Goal: Information Seeking & Learning: Understand process/instructions

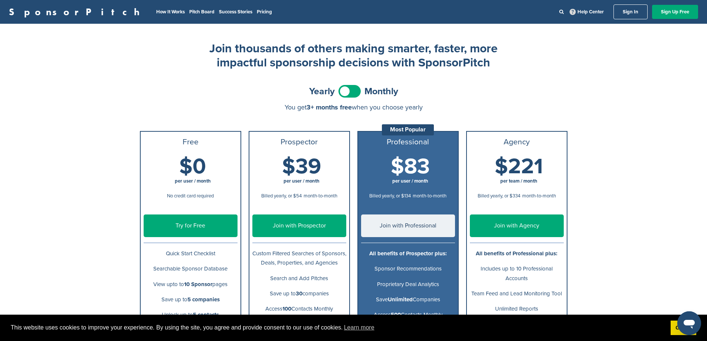
click at [356, 90] on span at bounding box center [350, 91] width 22 height 13
click at [352, 91] on span at bounding box center [350, 91] width 22 height 13
click at [365, 92] on span "Monthly" at bounding box center [382, 91] width 34 height 9
drag, startPoint x: 360, startPoint y: 94, endPoint x: 358, endPoint y: 98, distance: 4.8
click at [359, 95] on span at bounding box center [350, 91] width 22 height 13
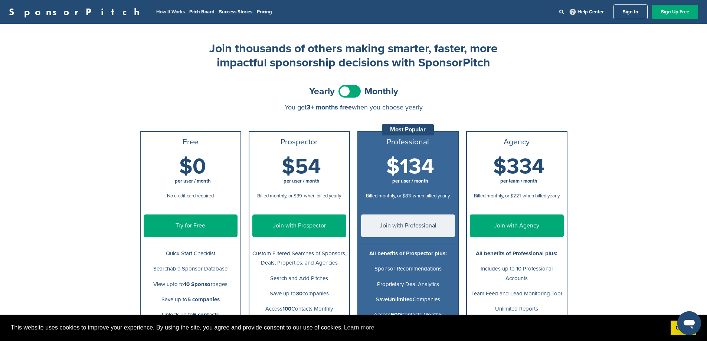
click at [156, 10] on link "How It Works" at bounding box center [170, 12] width 29 height 6
